Goal: Task Accomplishment & Management: Manage account settings

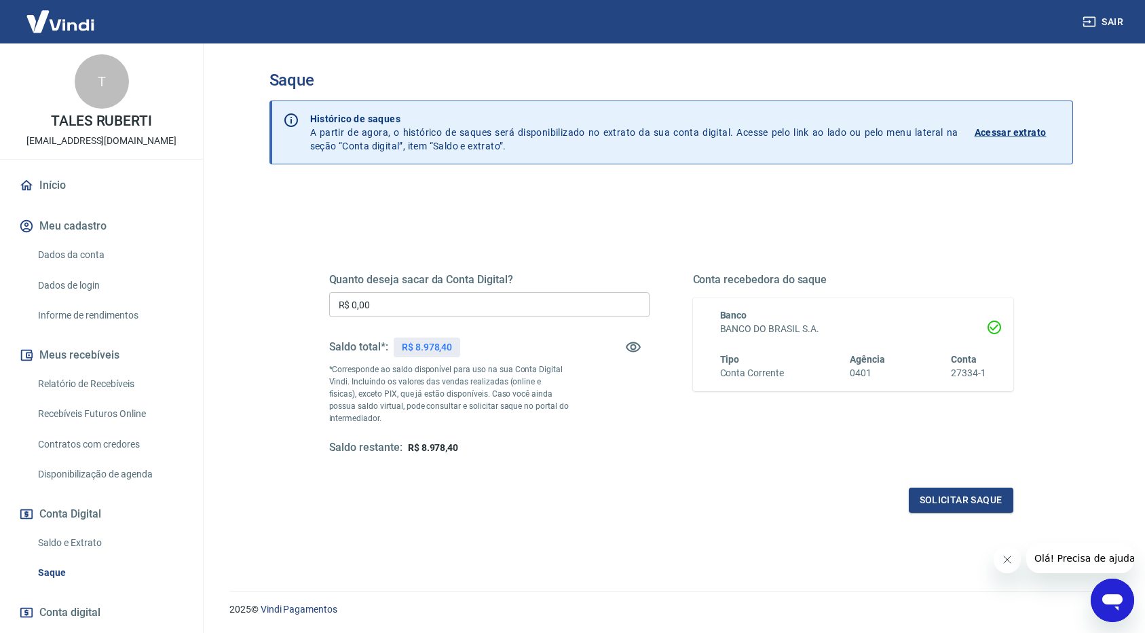
click at [388, 286] on div "Quanto deseja sacar da Conta Digital? R$ 0,00 ​ Saldo total*: R$ 8.978,40 *Corr…" at bounding box center [489, 364] width 320 height 182
click at [381, 304] on input "R$ 0,00" at bounding box center [489, 304] width 320 height 25
type input "R$ 8.978,40"
click at [964, 496] on button "Solicitar saque" at bounding box center [961, 499] width 105 height 25
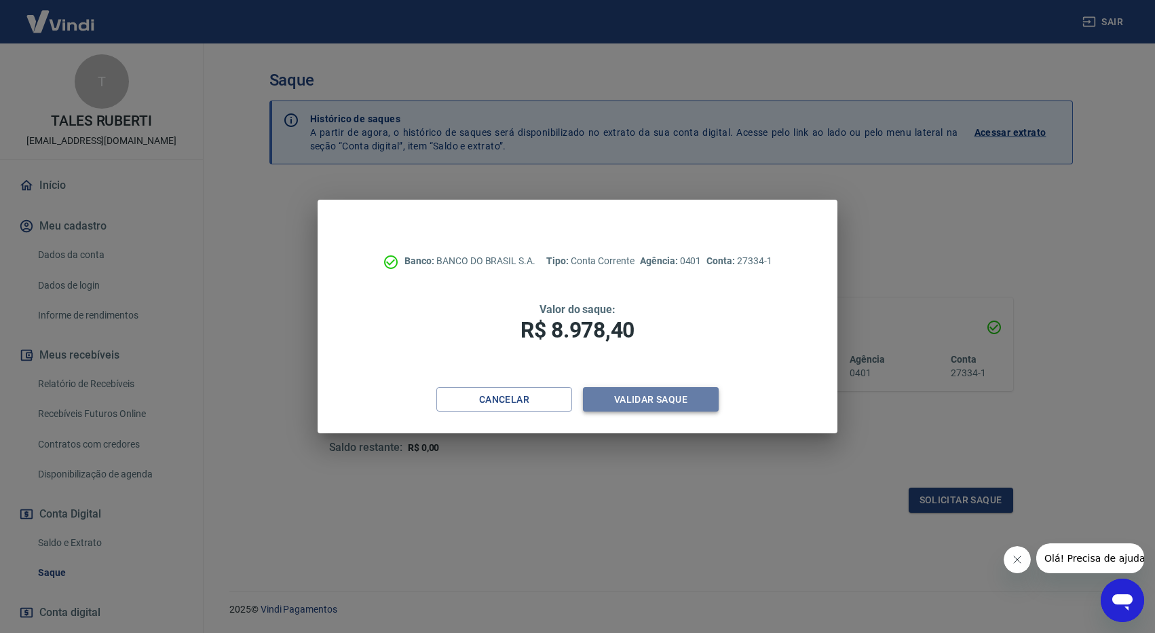
click at [633, 397] on button "Validar saque" at bounding box center [651, 399] width 136 height 25
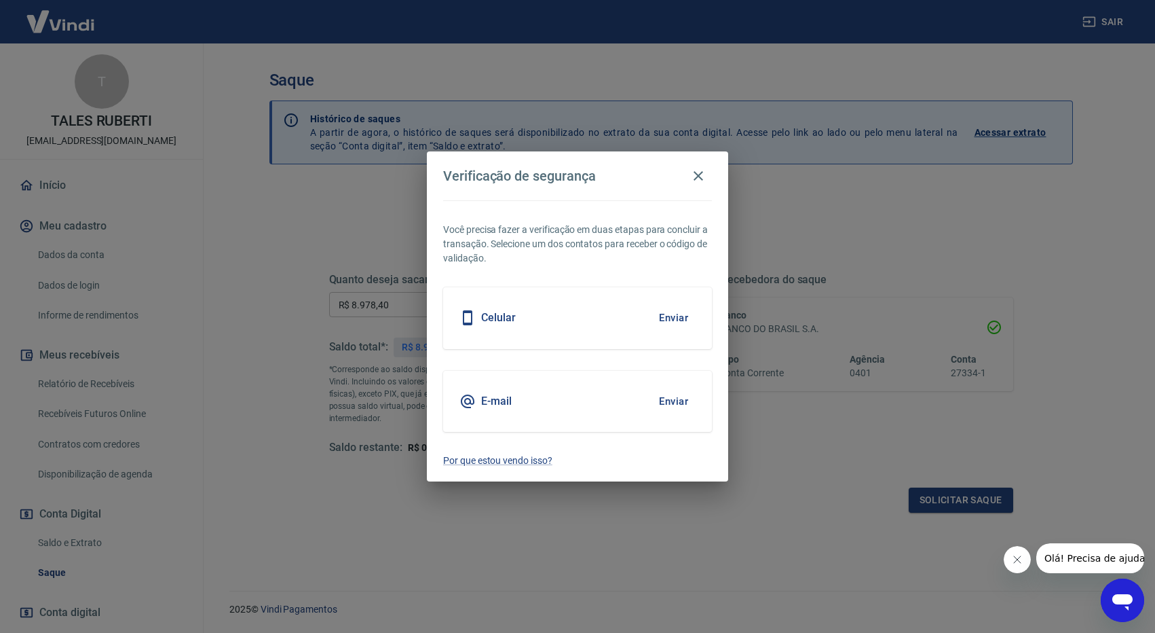
click at [514, 307] on div "Celular Enviar" at bounding box center [577, 317] width 269 height 61
click at [680, 318] on button "Enviar" at bounding box center [674, 317] width 44 height 29
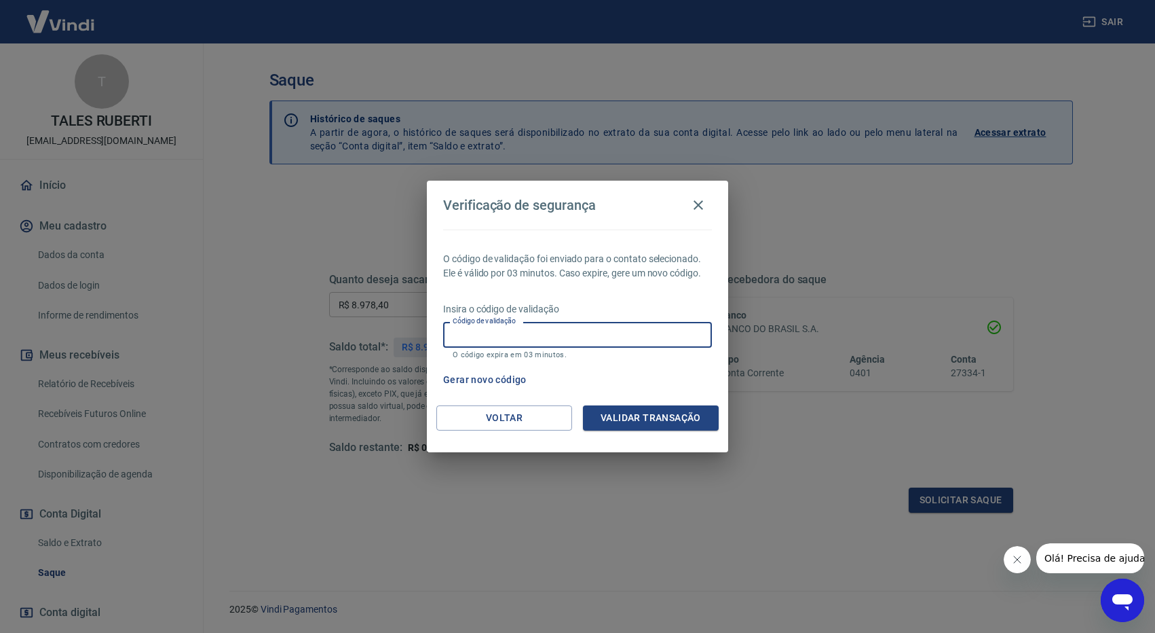
click at [542, 339] on input "Código de validação" at bounding box center [577, 334] width 269 height 25
type input "539880"
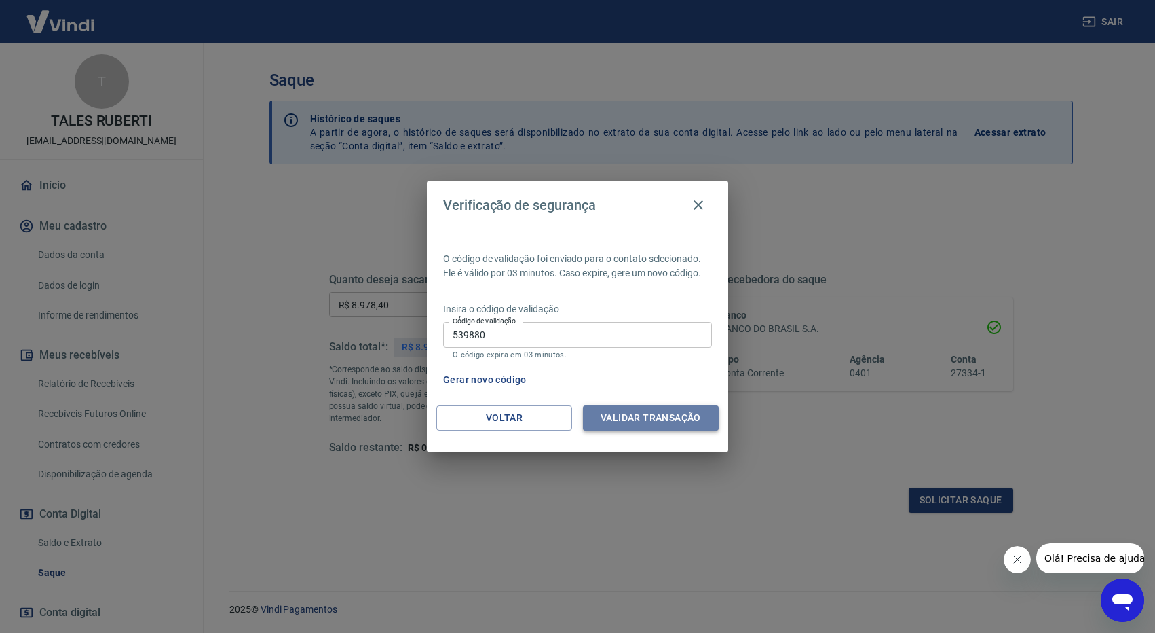
click at [648, 417] on button "Validar transação" at bounding box center [651, 417] width 136 height 25
